Goal: Check status: Check status

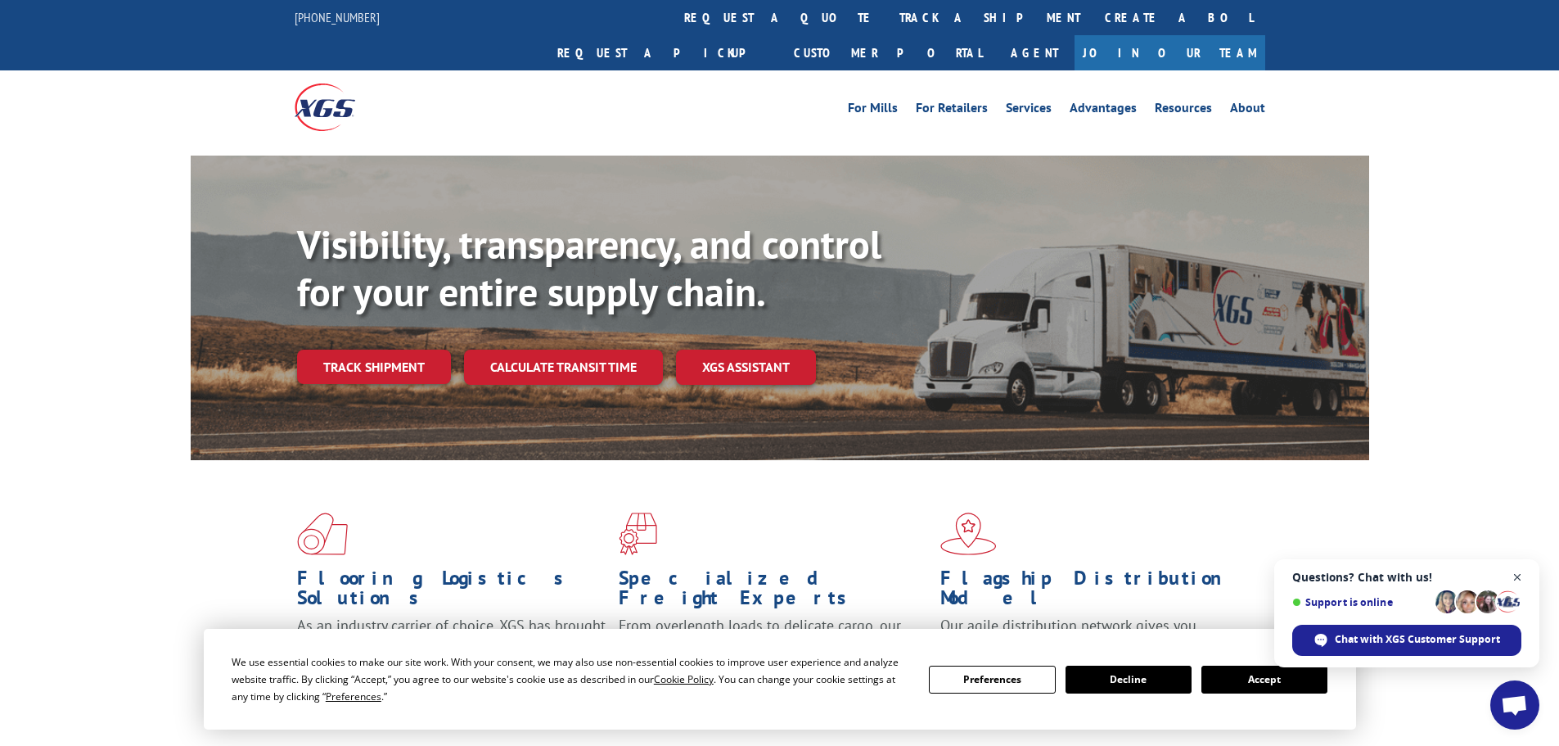
click at [1512, 575] on span "Close chat" at bounding box center [1517, 577] width 20 height 20
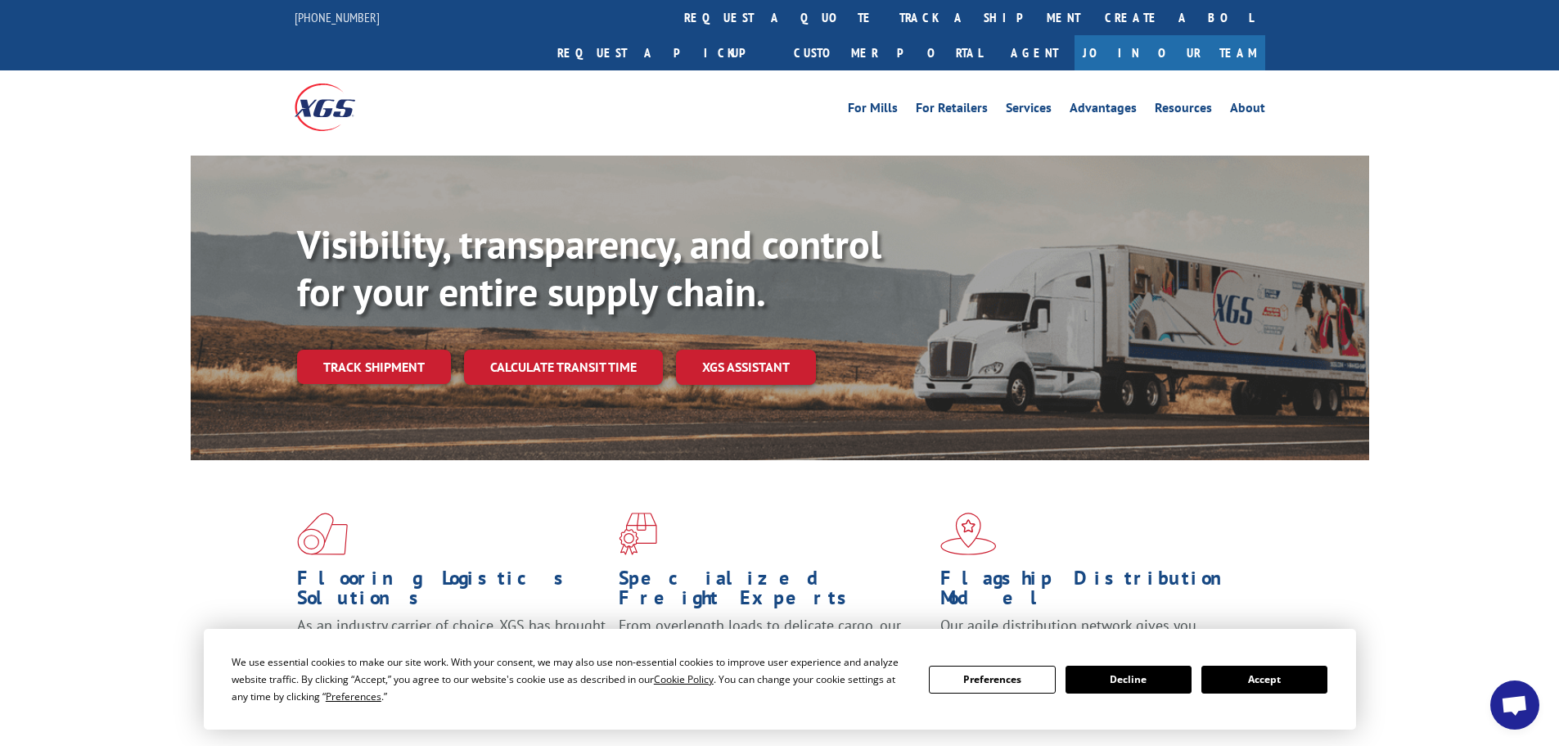
click at [1269, 683] on button "Accept" at bounding box center [1264, 679] width 126 height 28
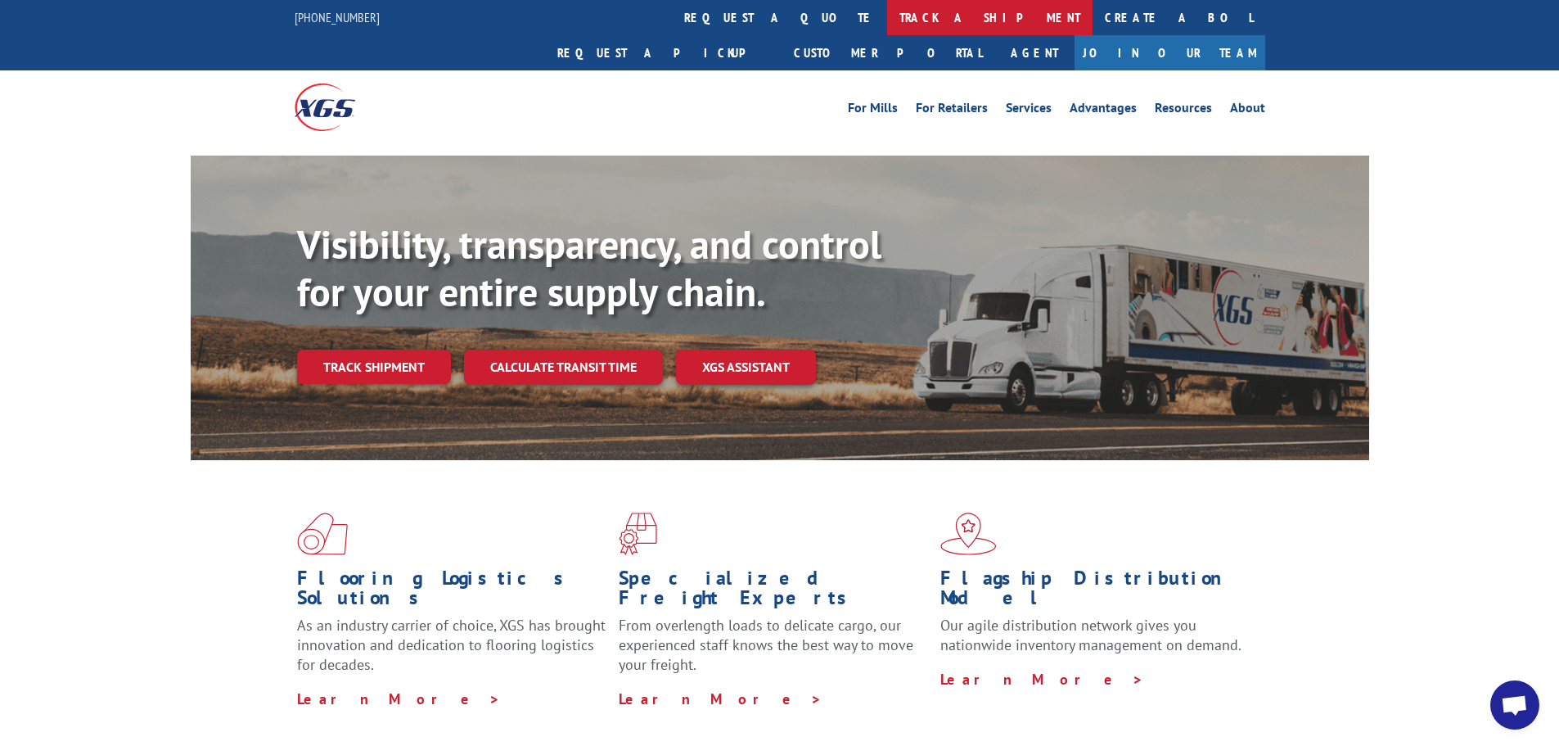
click at [887, 20] on link "track a shipment" at bounding box center [989, 17] width 205 height 35
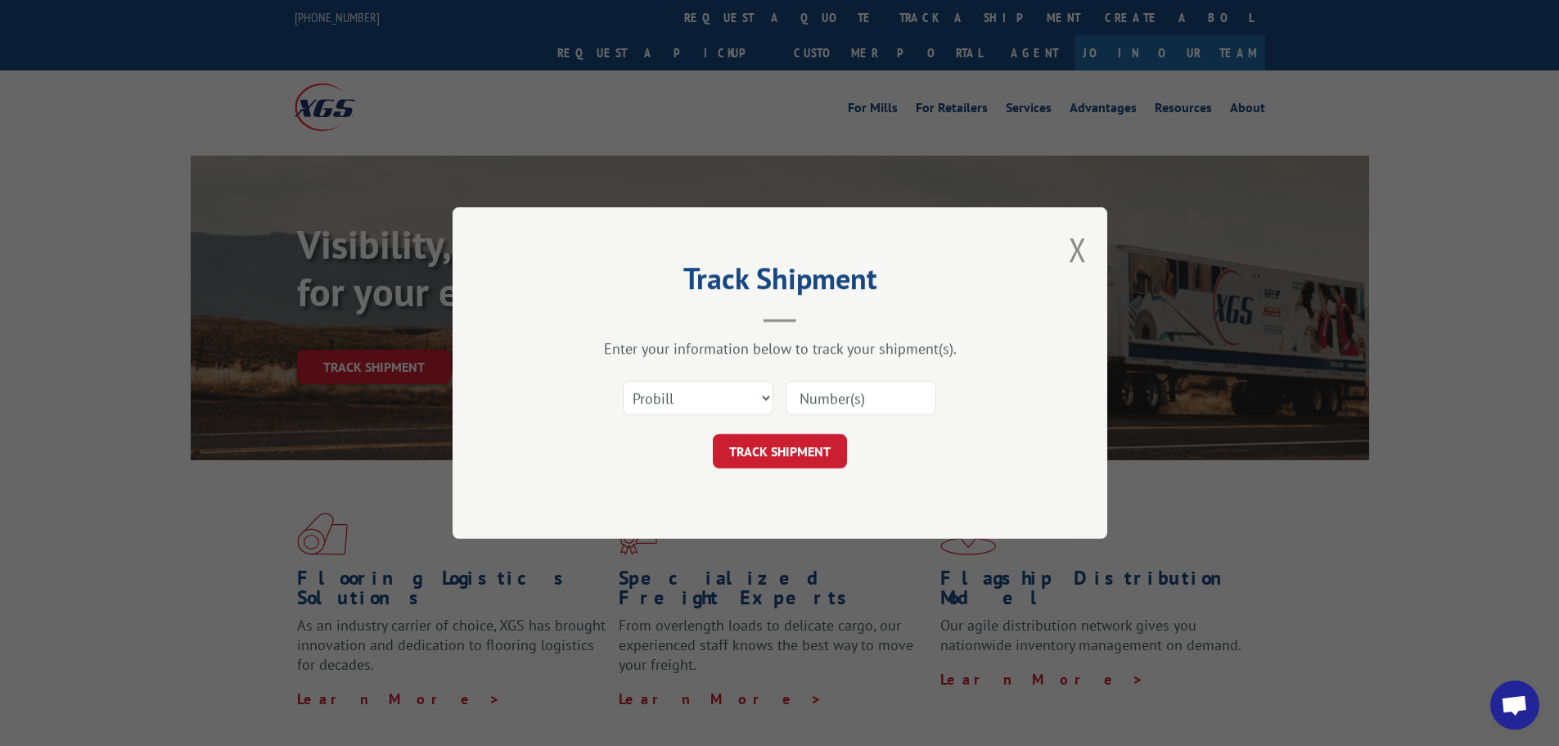
click at [835, 403] on input at bounding box center [861, 398] width 151 height 34
type input "16945539"
click at [713, 434] on button "TRACK SHIPMENT" at bounding box center [780, 451] width 134 height 34
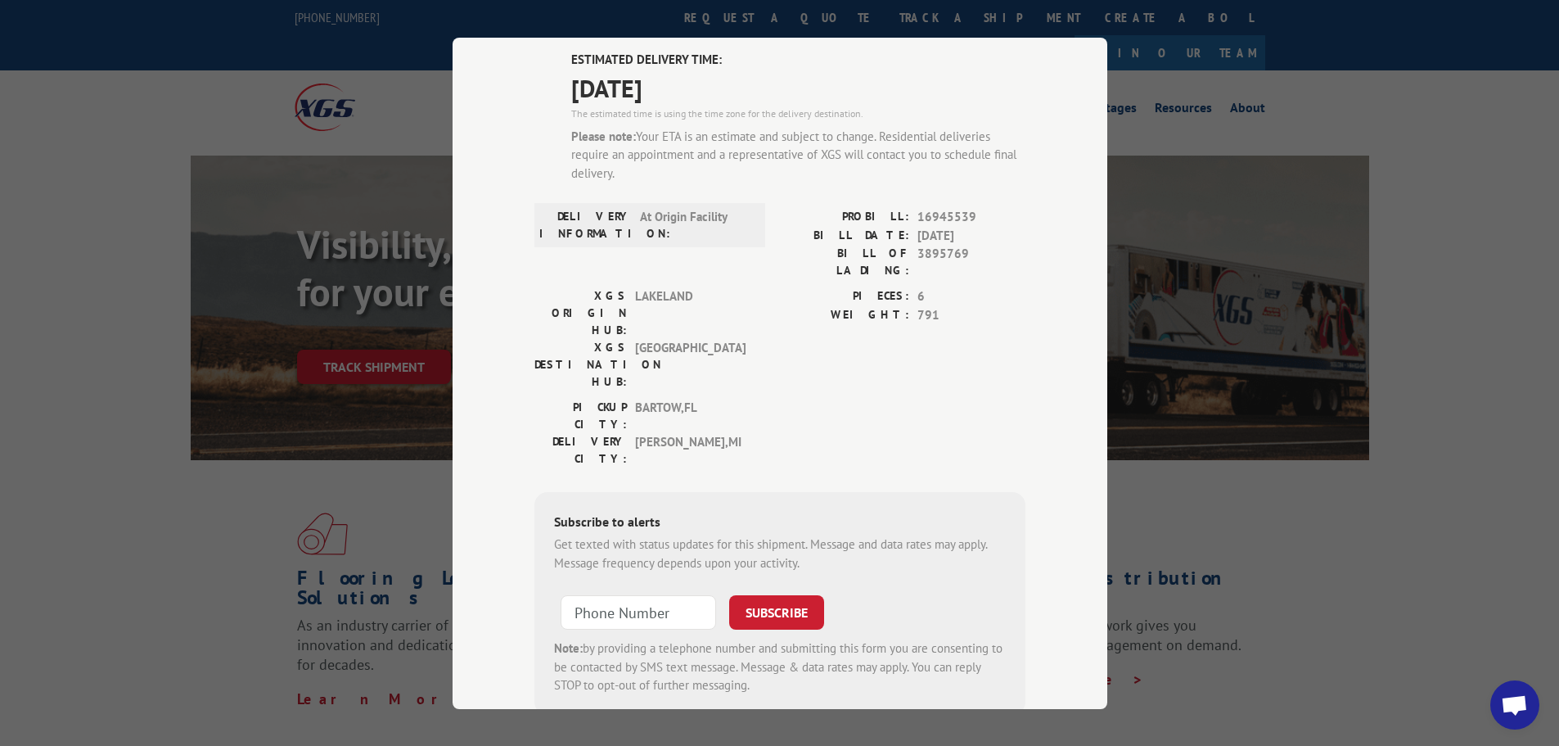
scroll to position [141, 0]
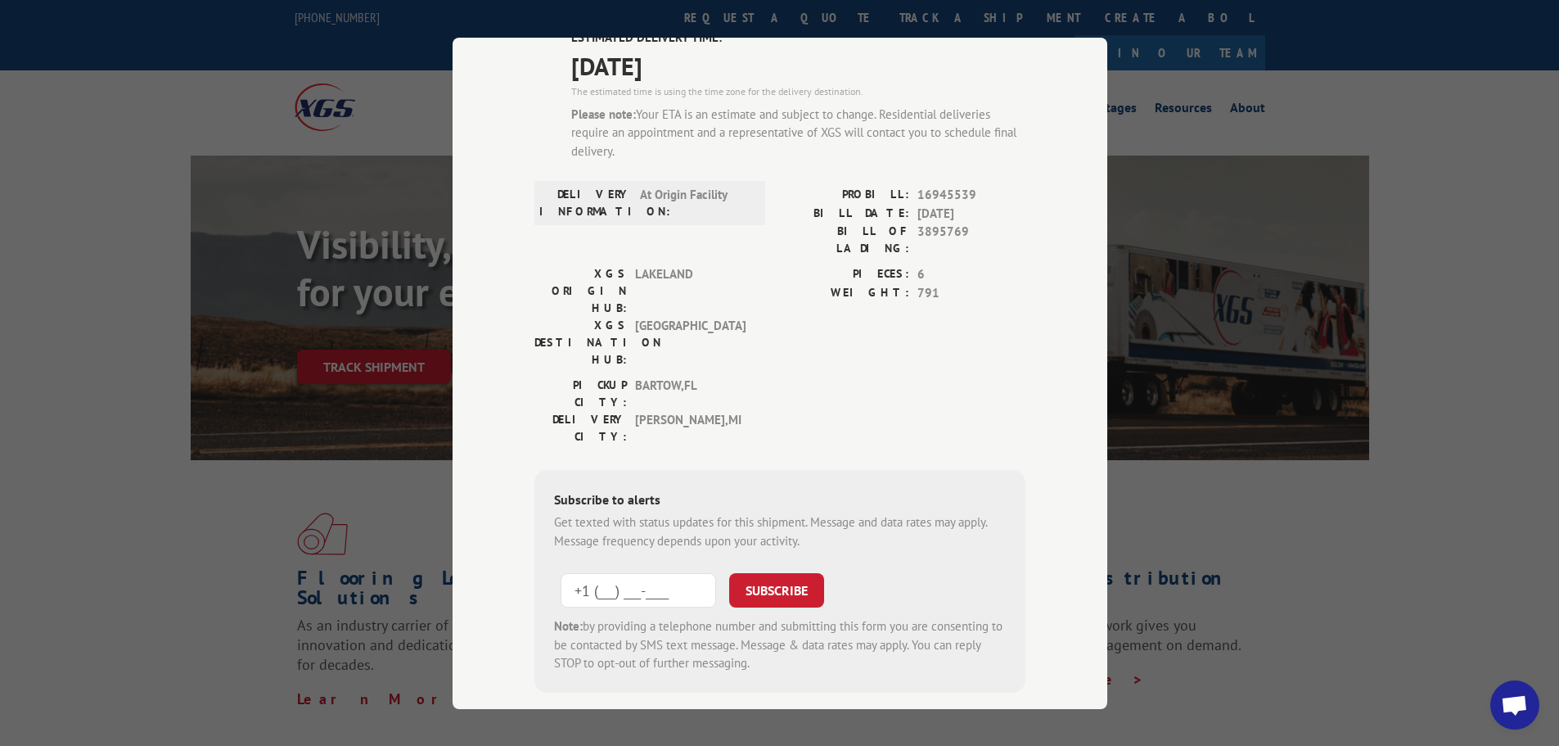
click at [588, 573] on input "+1 (___) ___-____" at bounding box center [638, 590] width 155 height 34
type input "[PHONE_NUMBER]"
click at [792, 573] on button "SUBSCRIBE" at bounding box center [776, 590] width 95 height 34
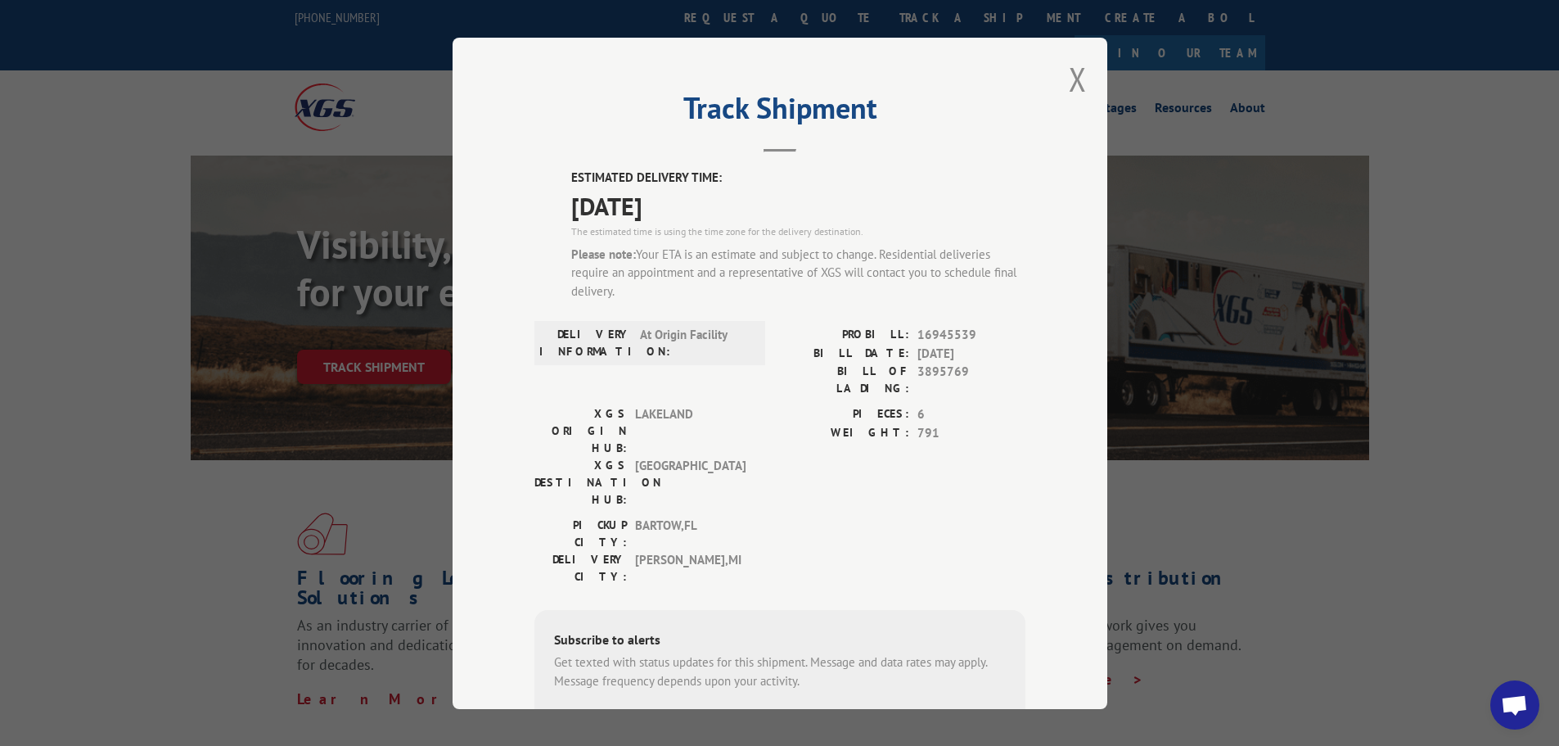
scroll to position [0, 0]
click at [1070, 79] on button "Close modal" at bounding box center [1078, 79] width 18 height 43
